Goal: Task Accomplishment & Management: Use online tool/utility

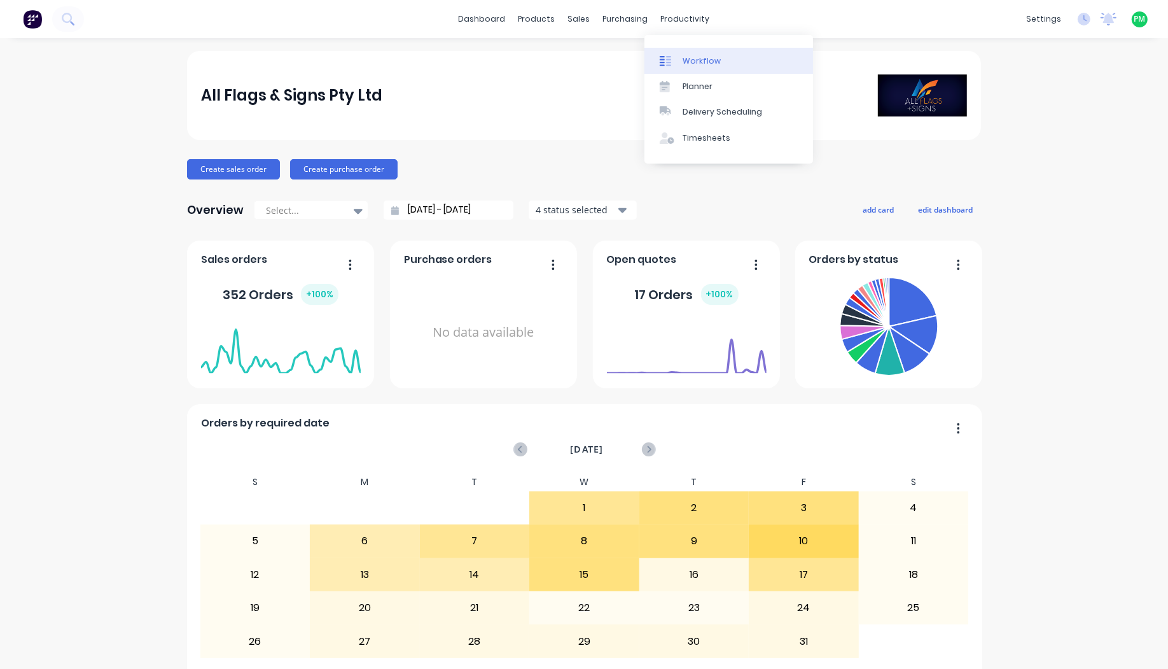
click at [669, 58] on icon at bounding box center [665, 60] width 11 height 11
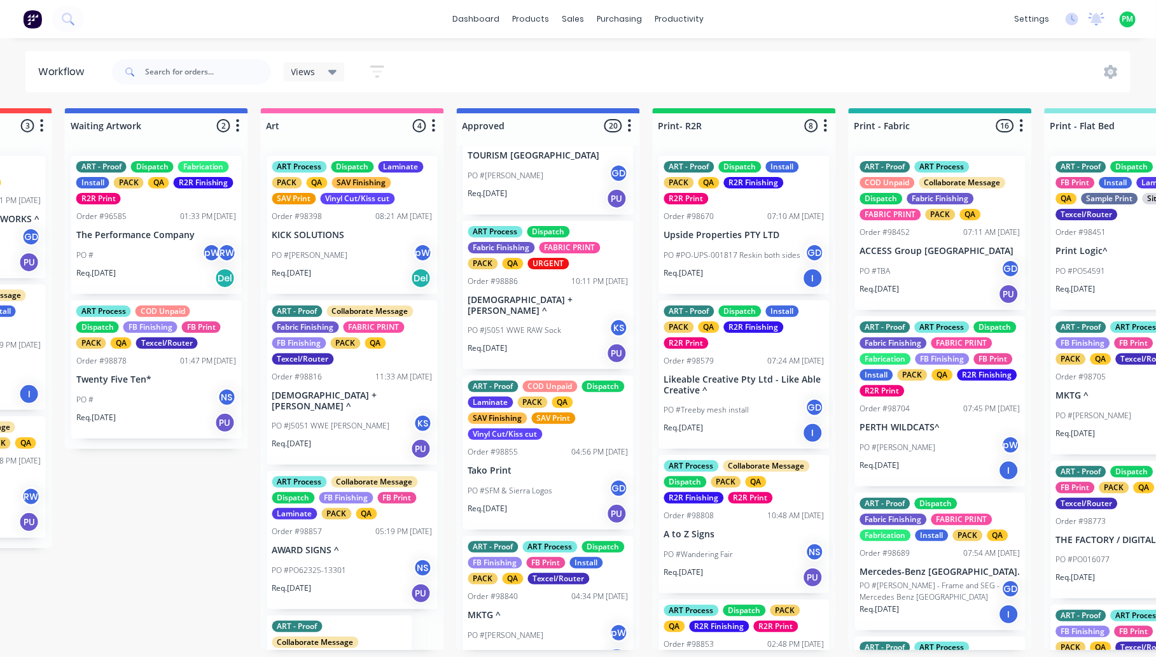
scroll to position [239, 0]
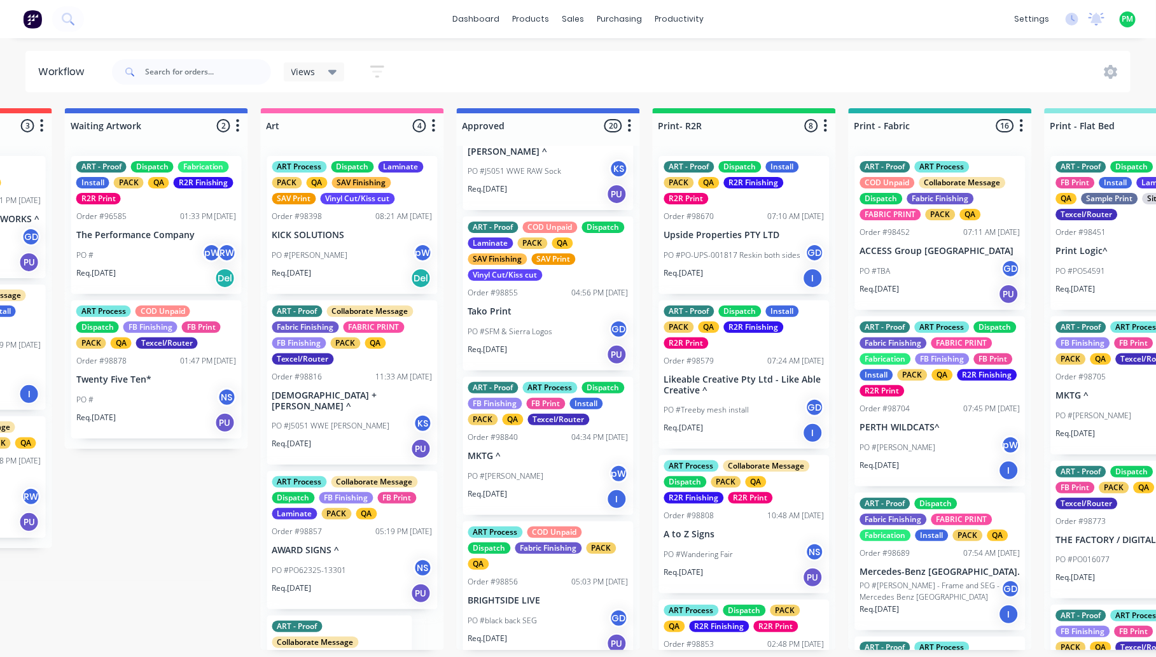
click at [529, 449] on div "ART - Proof ART Process Dispatch FB Finishing FB Print Install PACK QA Texcel/R…" at bounding box center [548, 446] width 171 height 138
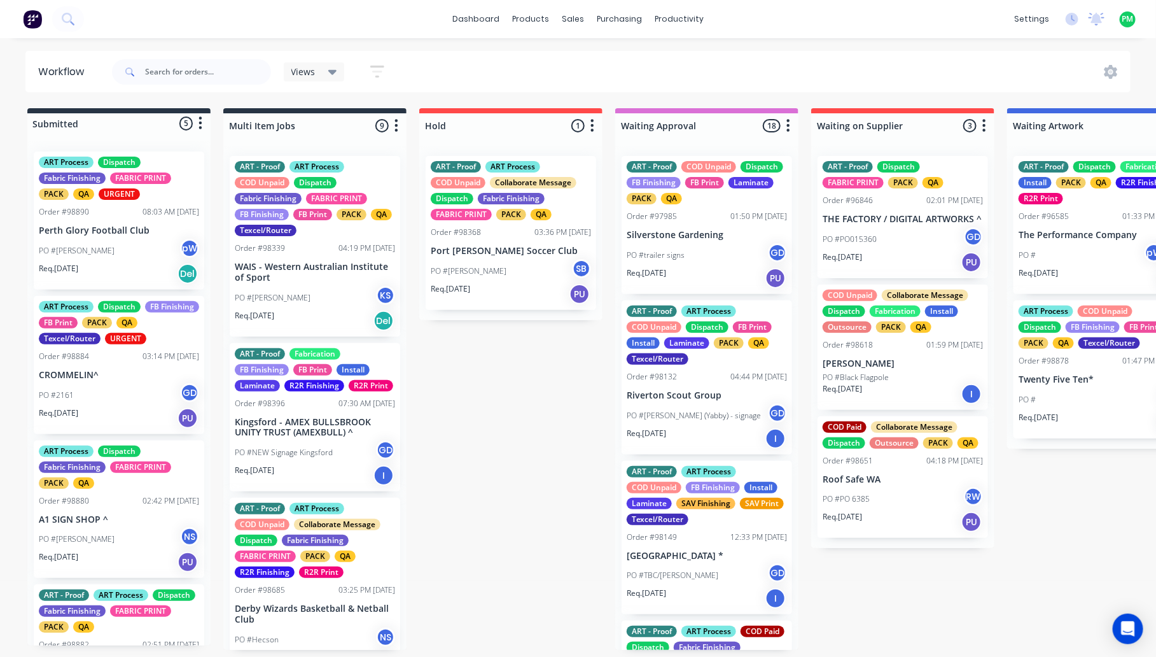
click at [298, 74] on span "Views" at bounding box center [303, 71] width 24 height 13
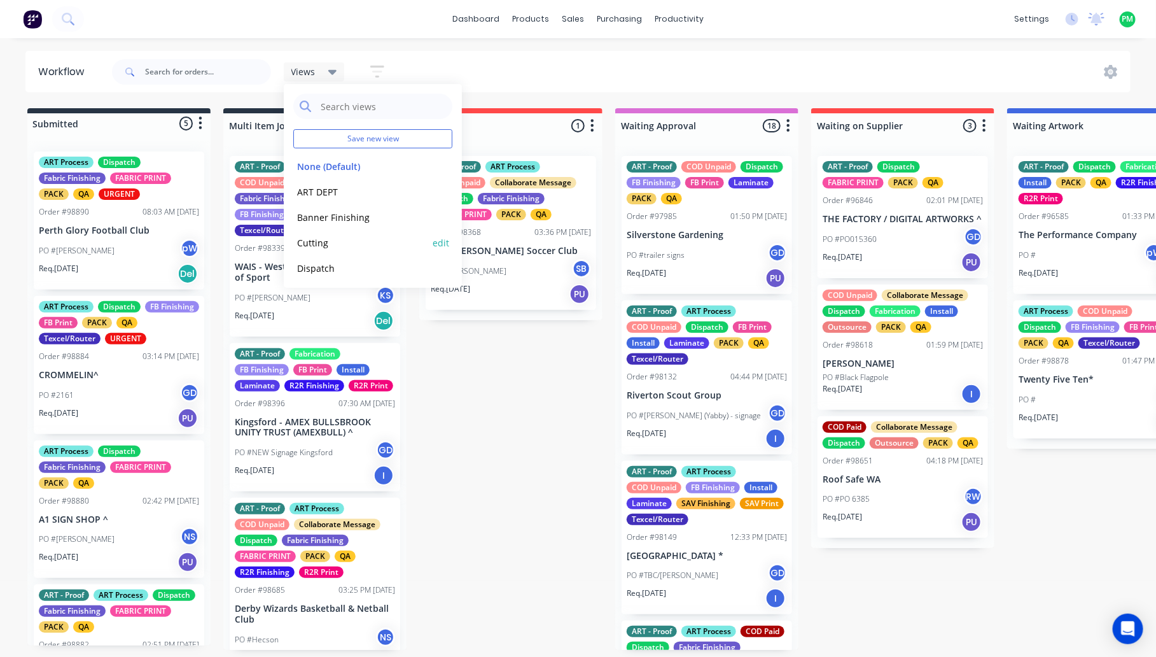
scroll to position [207, 0]
click at [329, 140] on button "Flatbed- Print" at bounding box center [361, 138] width 136 height 15
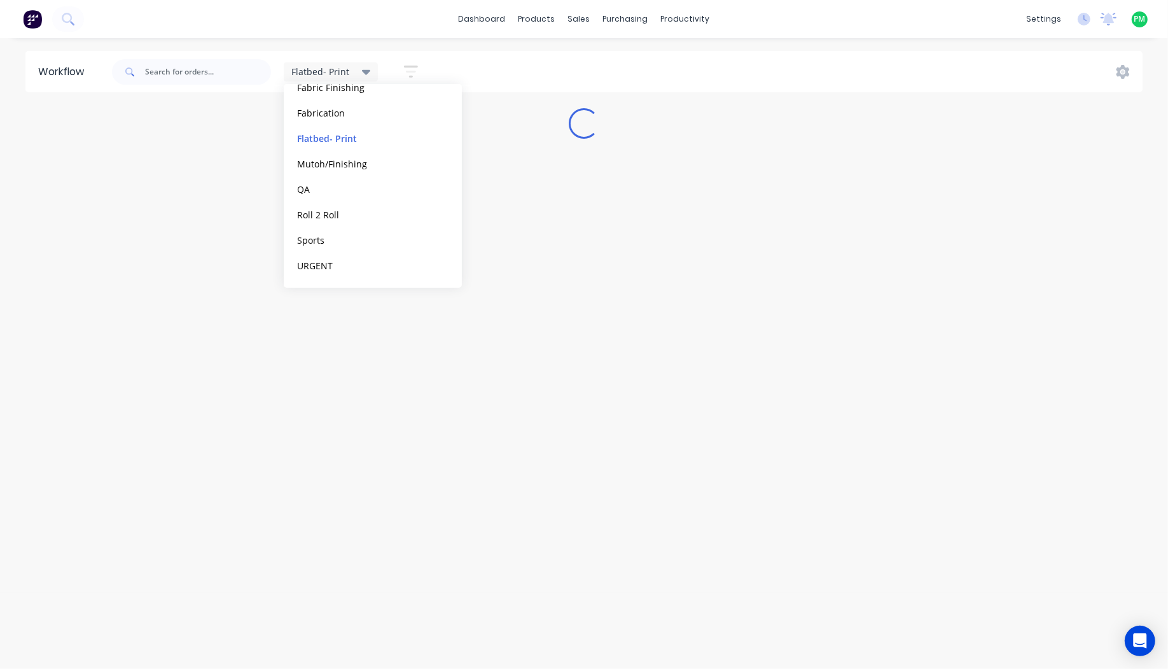
click at [405, 36] on div "dashboard products sales purchasing productivity dashboard products Product Cat…" at bounding box center [584, 19] width 1168 height 38
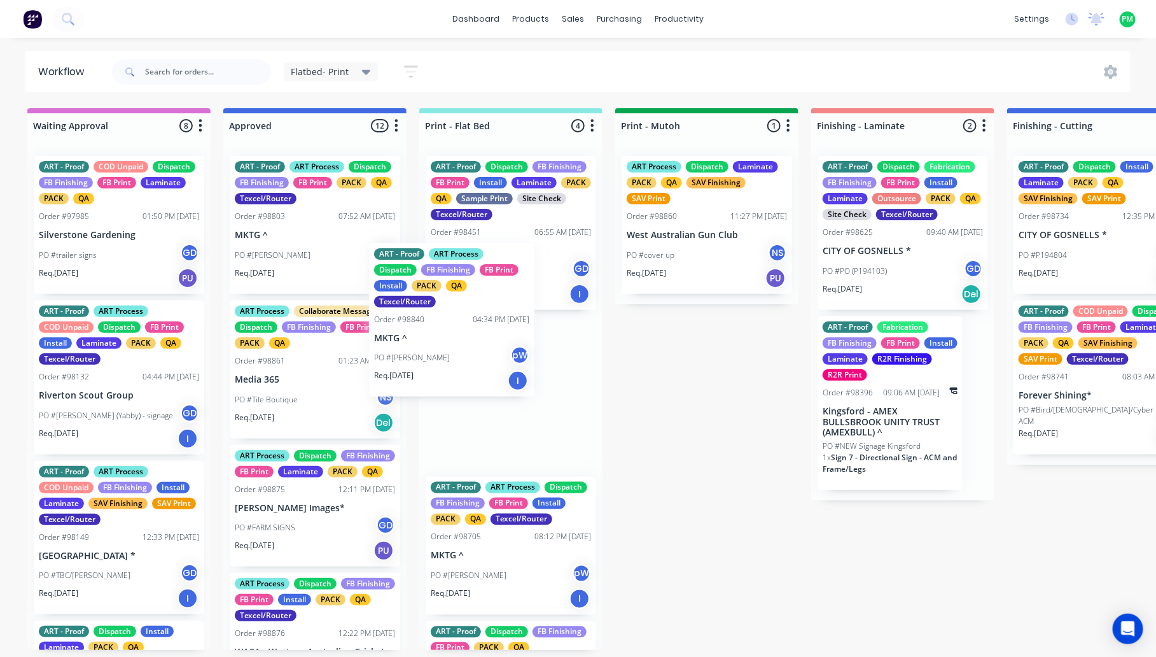
drag, startPoint x: 298, startPoint y: 386, endPoint x: 457, endPoint y: 315, distance: 174.0
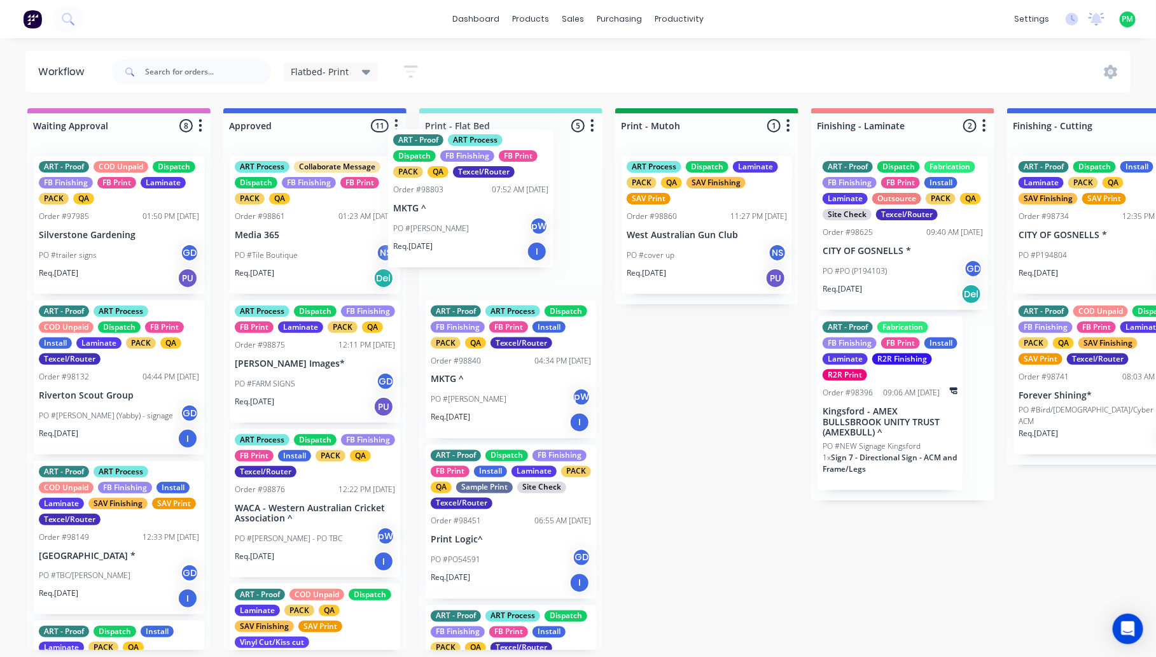
drag, startPoint x: 268, startPoint y: 230, endPoint x: 437, endPoint y: 201, distance: 171.6
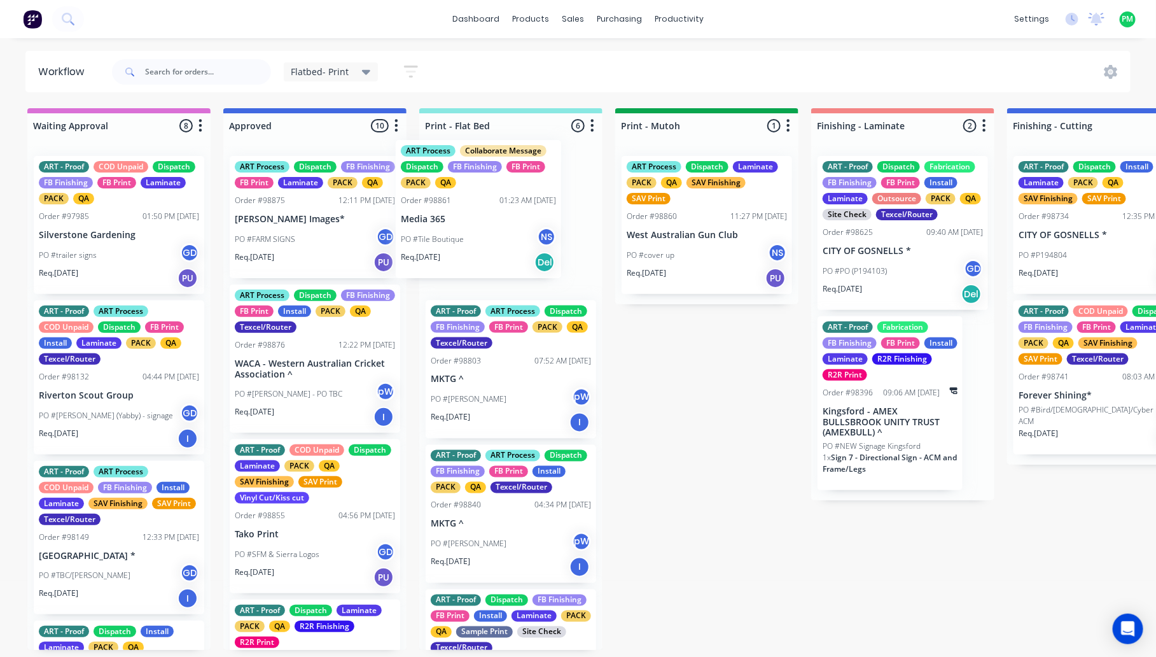
drag, startPoint x: 298, startPoint y: 237, endPoint x: 475, endPoint y: 221, distance: 177.5
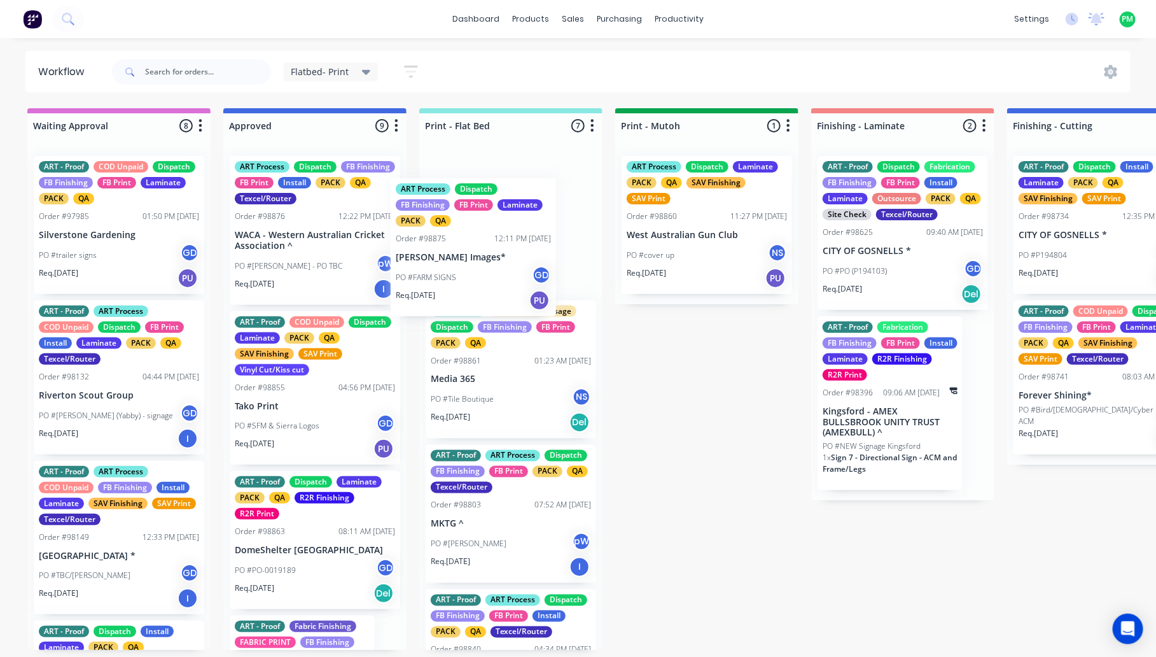
drag, startPoint x: 293, startPoint y: 248, endPoint x: 472, endPoint y: 272, distance: 181.0
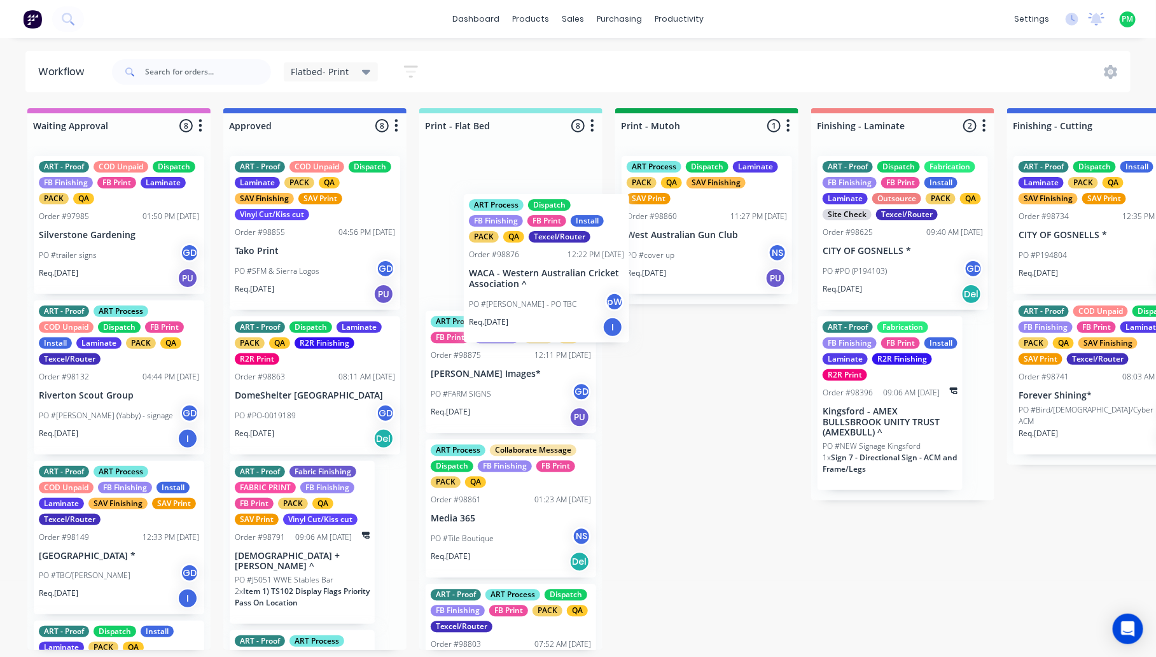
drag, startPoint x: 270, startPoint y: 255, endPoint x: 495, endPoint y: 293, distance: 227.8
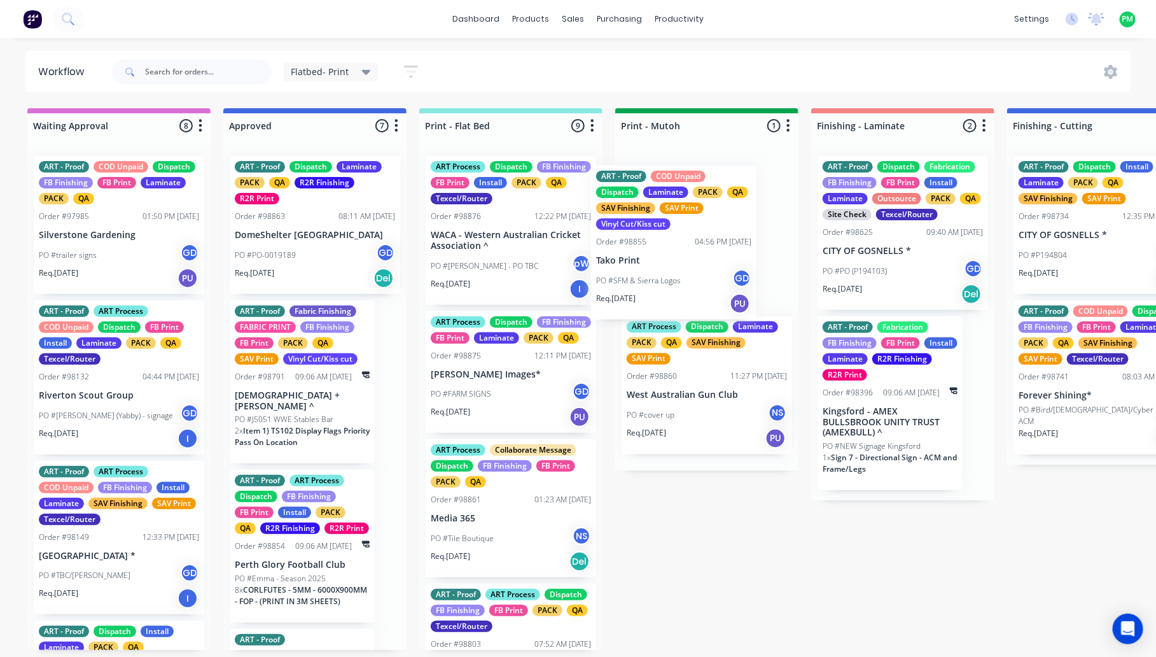
drag, startPoint x: 279, startPoint y: 250, endPoint x: 704, endPoint y: 253, distance: 425.6
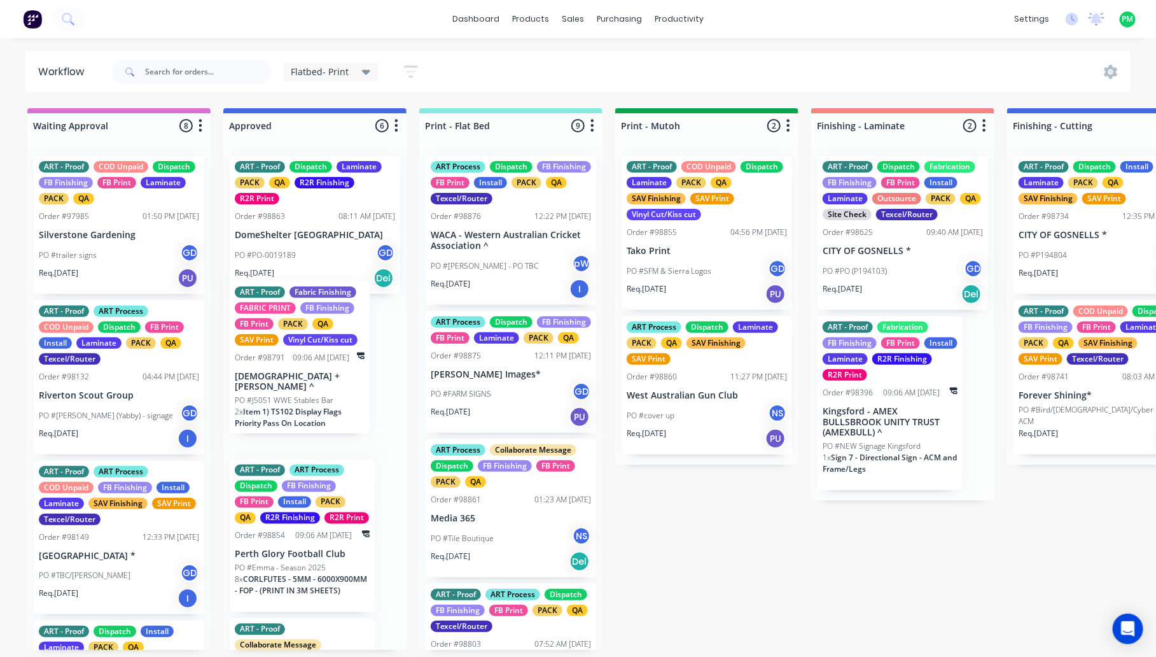
drag, startPoint x: 277, startPoint y: 411, endPoint x: 285, endPoint y: 389, distance: 23.2
click at [285, 389] on div "ART - Proof Dispatch Laminate PACK QA R2R Finishing R2R Print Order #98863 08:1…" at bounding box center [314, 398] width 183 height 504
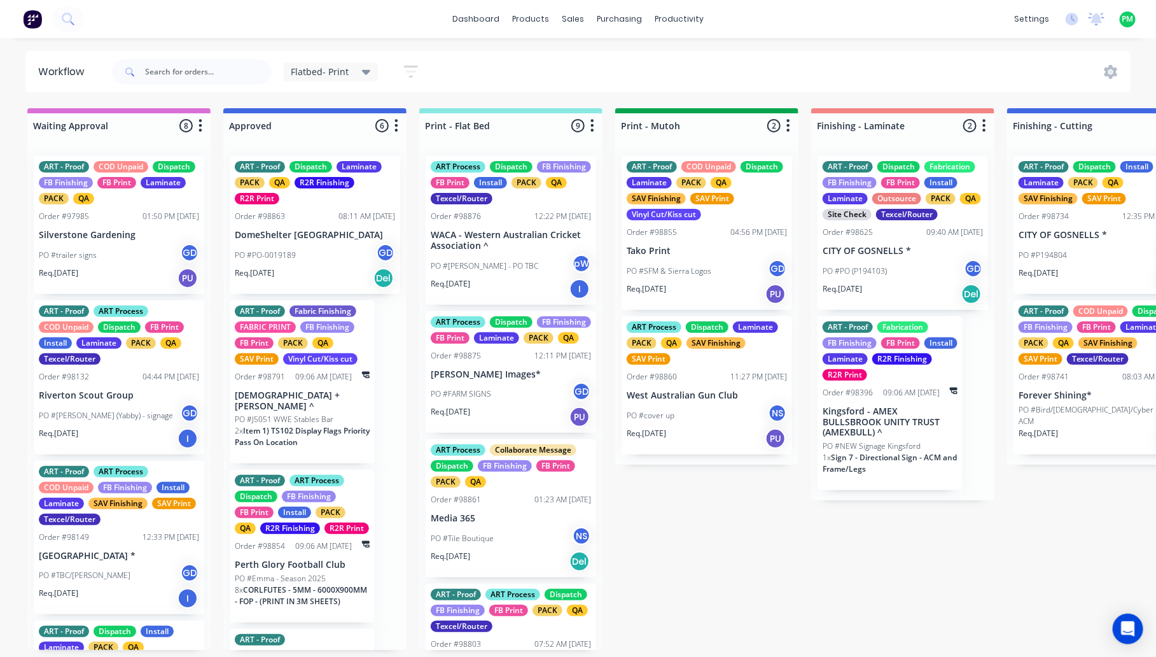
scroll to position [80, 0]
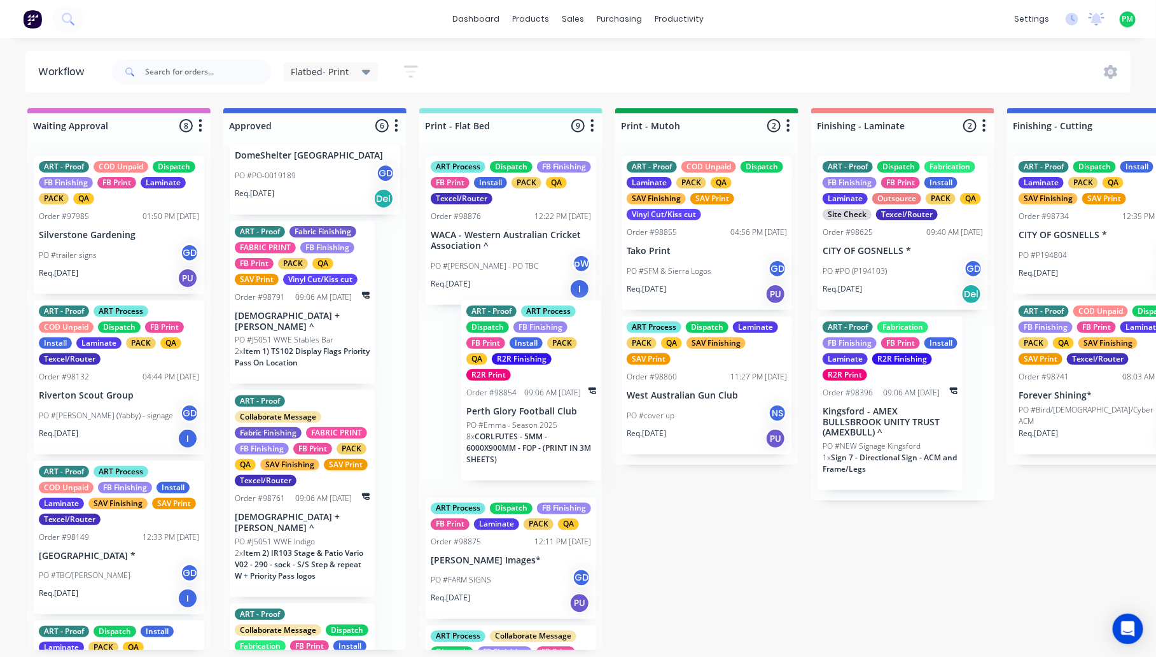
drag, startPoint x: 272, startPoint y: 484, endPoint x: 508, endPoint y: 401, distance: 250.1
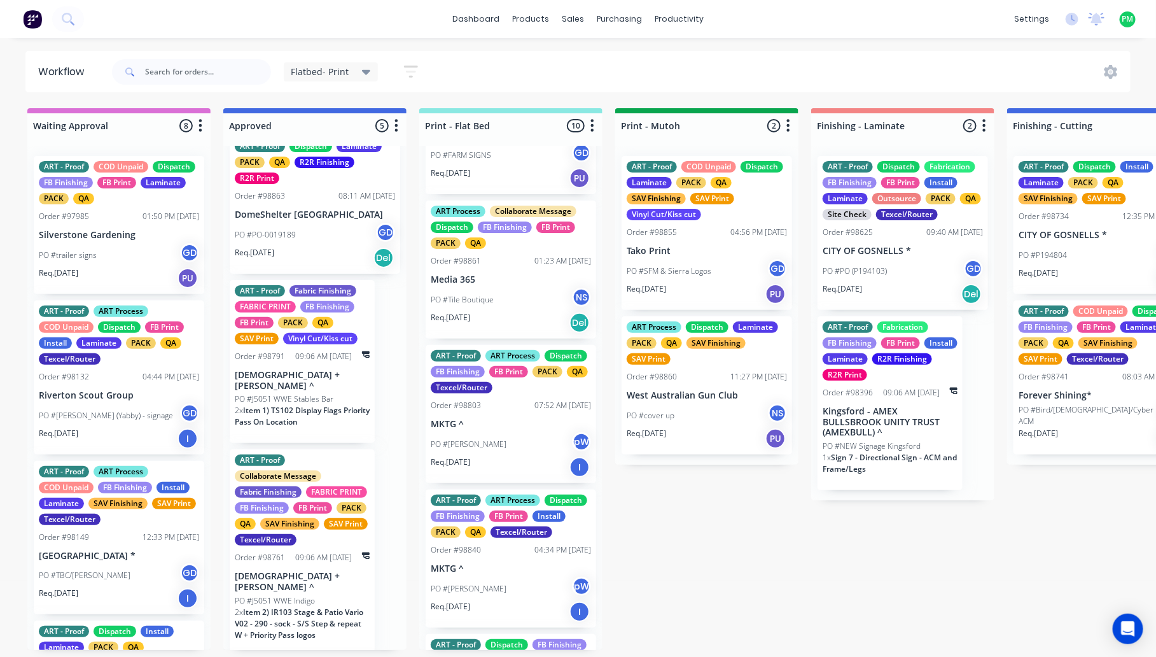
scroll to position [477, 0]
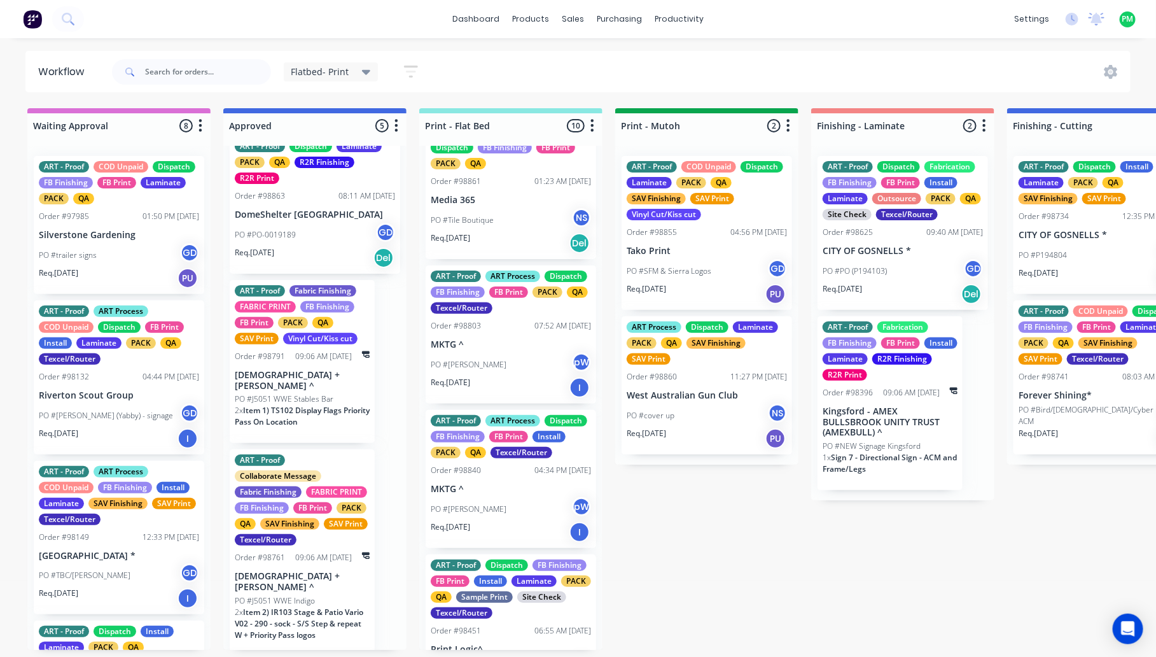
click at [490, 521] on div "PO #Elizabeth pW" at bounding box center [511, 509] width 160 height 24
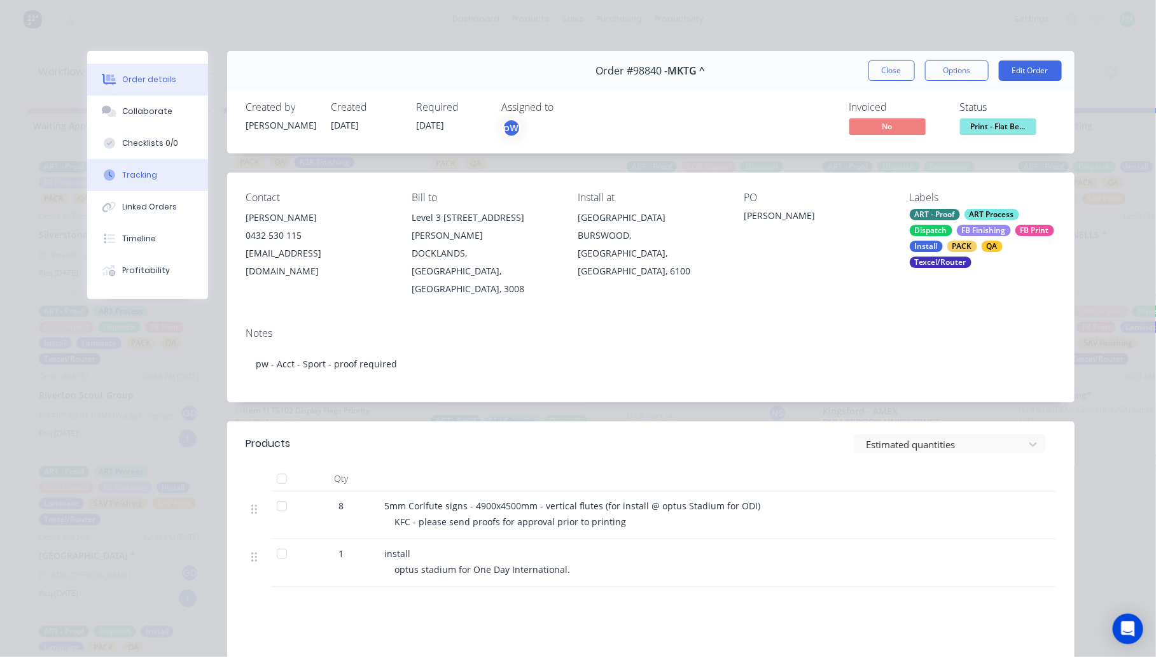
click at [126, 175] on div "Tracking" at bounding box center [139, 174] width 35 height 11
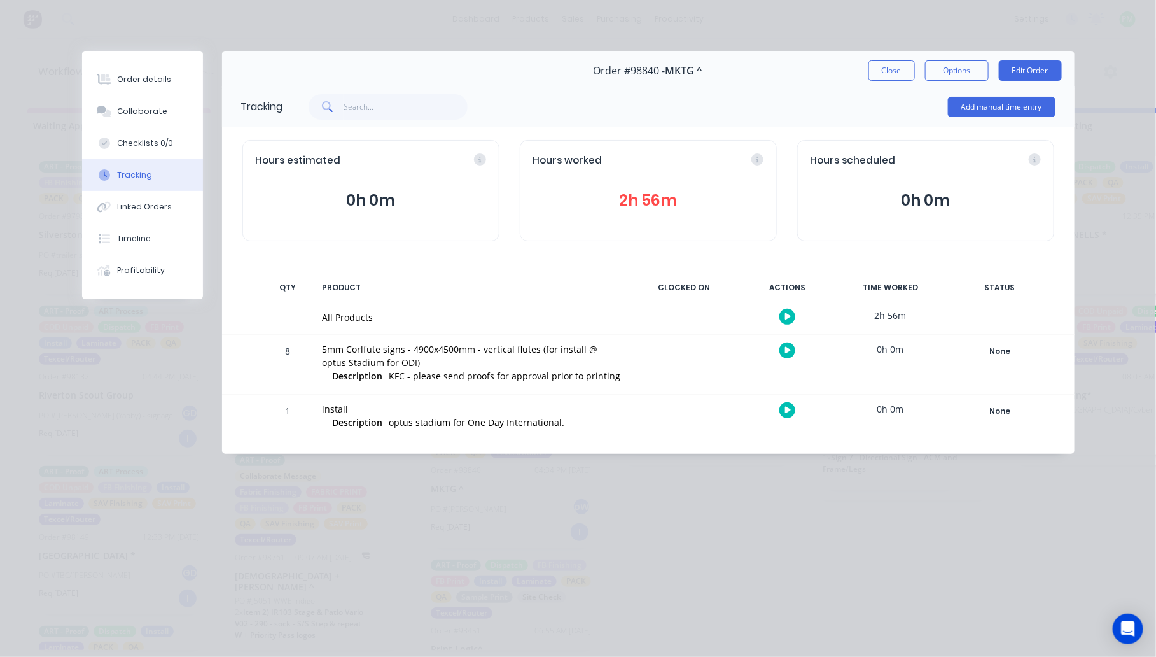
click at [781, 348] on button "button" at bounding box center [787, 350] width 16 height 16
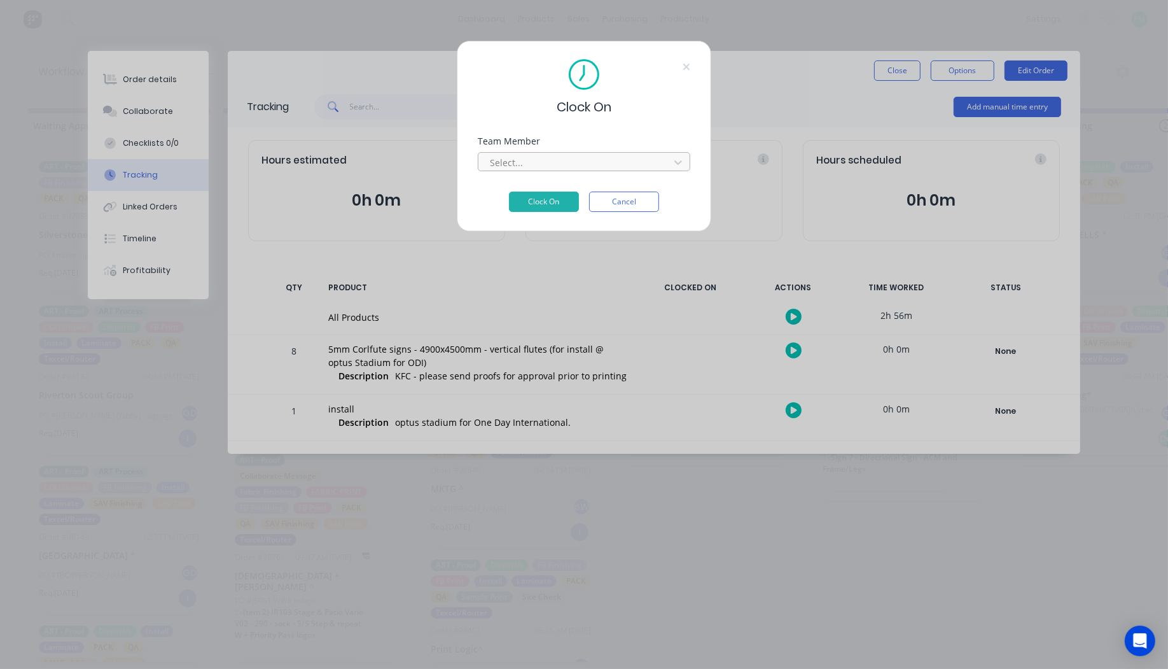
click at [585, 160] on div at bounding box center [576, 163] width 174 height 16
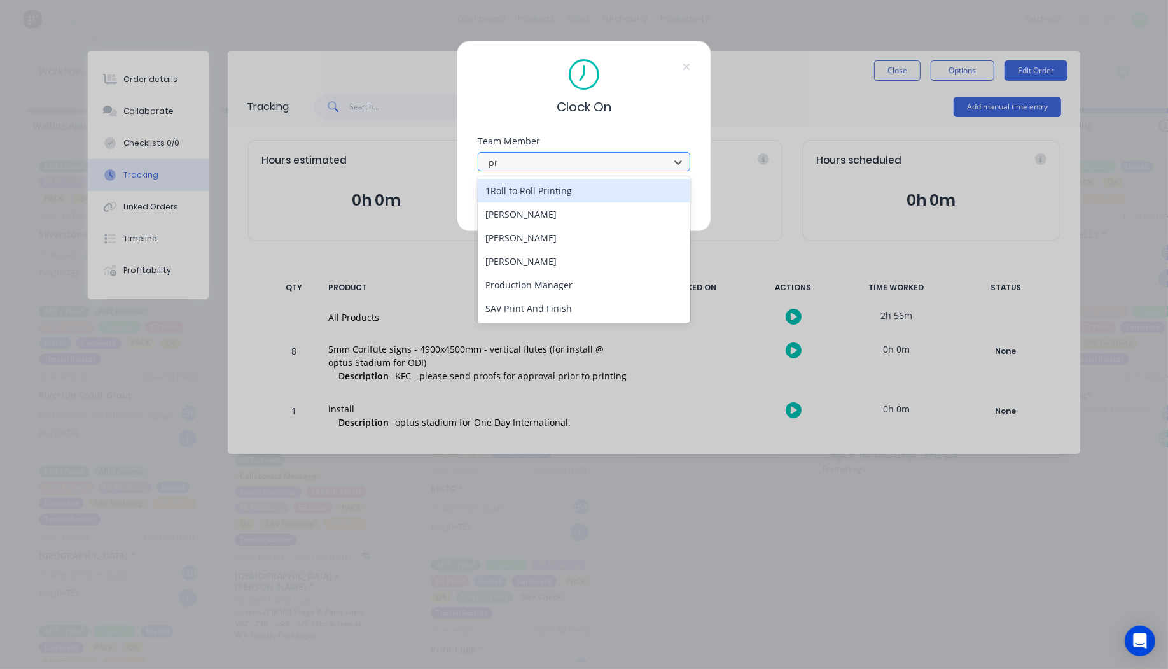
type input "pro"
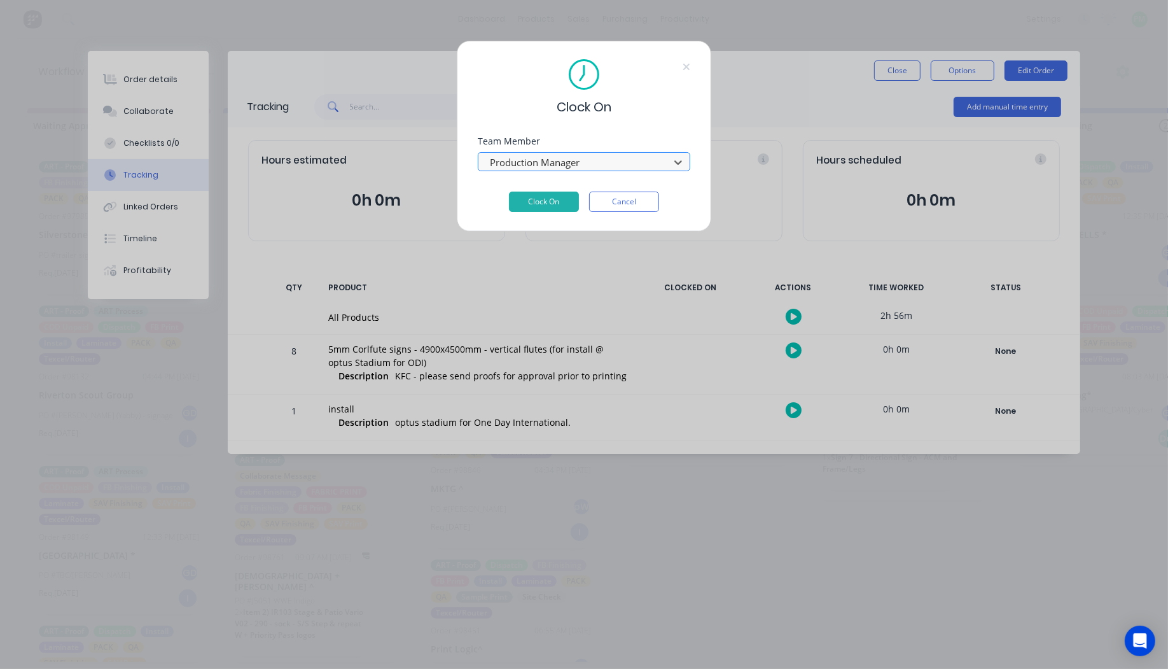
click at [509, 192] on button "Clock On" at bounding box center [544, 202] width 70 height 20
